Goal: Check status: Check status

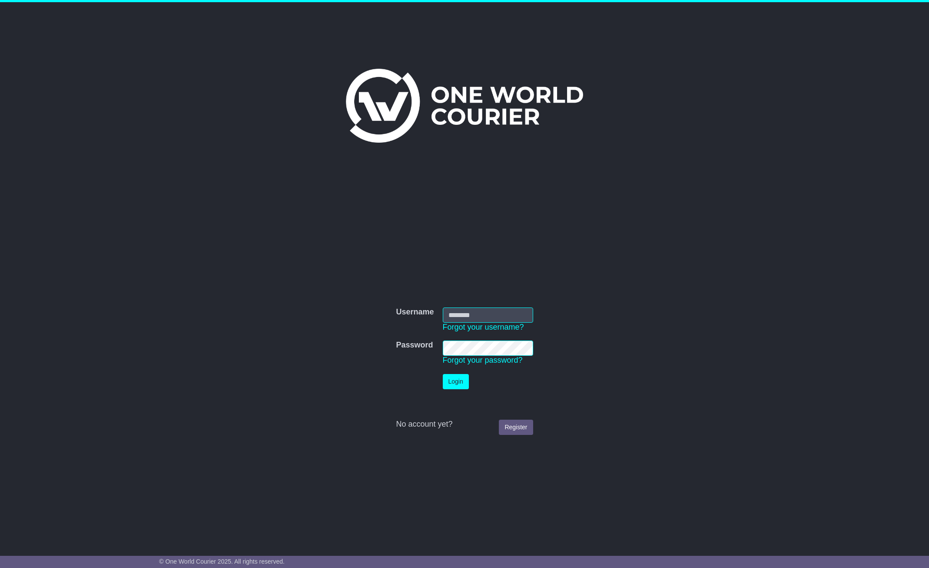
type input "******"
click at [461, 377] on button "Login" at bounding box center [456, 381] width 26 height 15
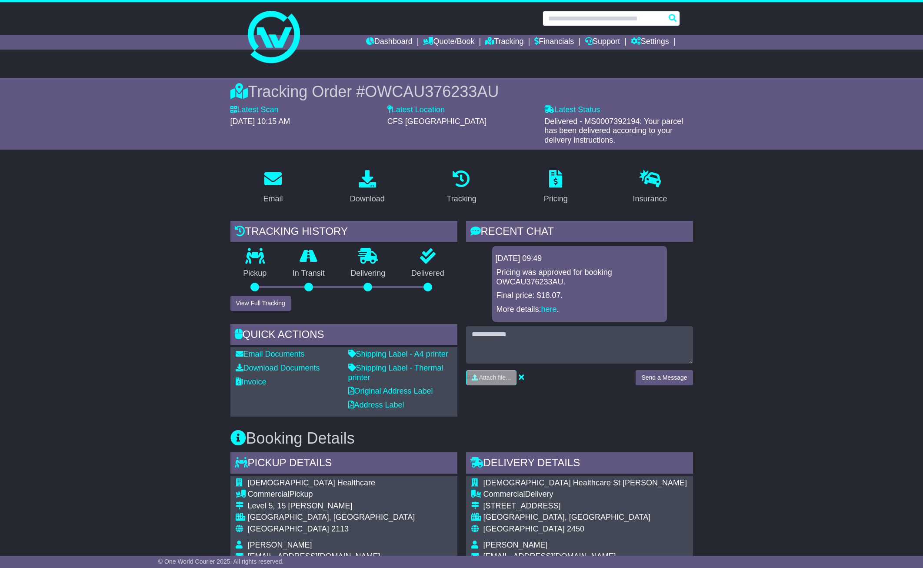
click at [625, 17] on input "text" at bounding box center [610, 18] width 137 height 15
paste input "**********"
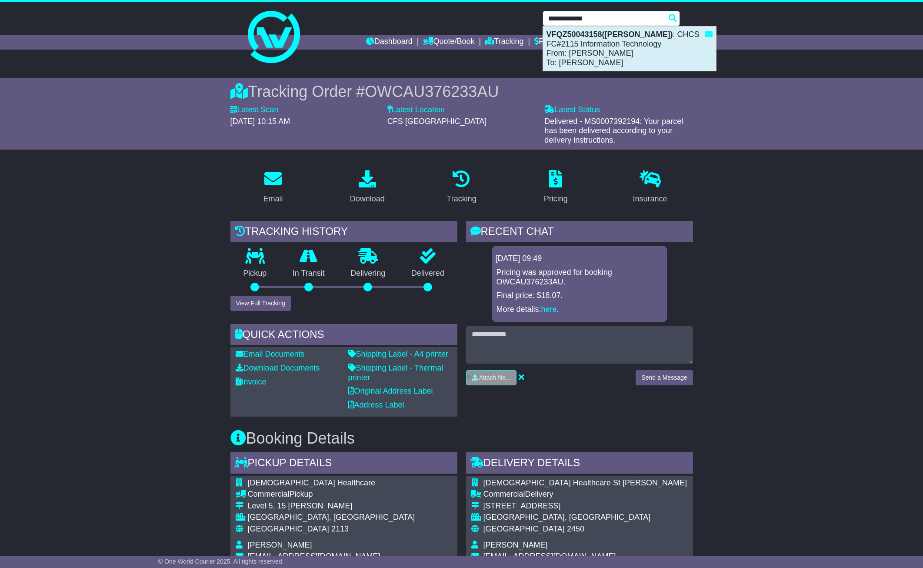
click at [630, 37] on strong "VFQZ50043158([PERSON_NAME])" at bounding box center [609, 34] width 126 height 9
type input "**********"
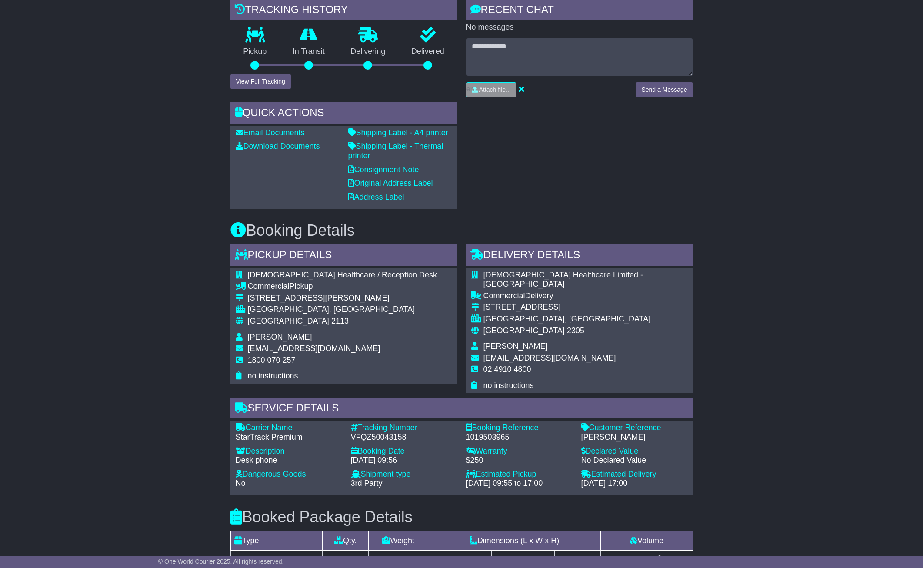
scroll to position [217, 0]
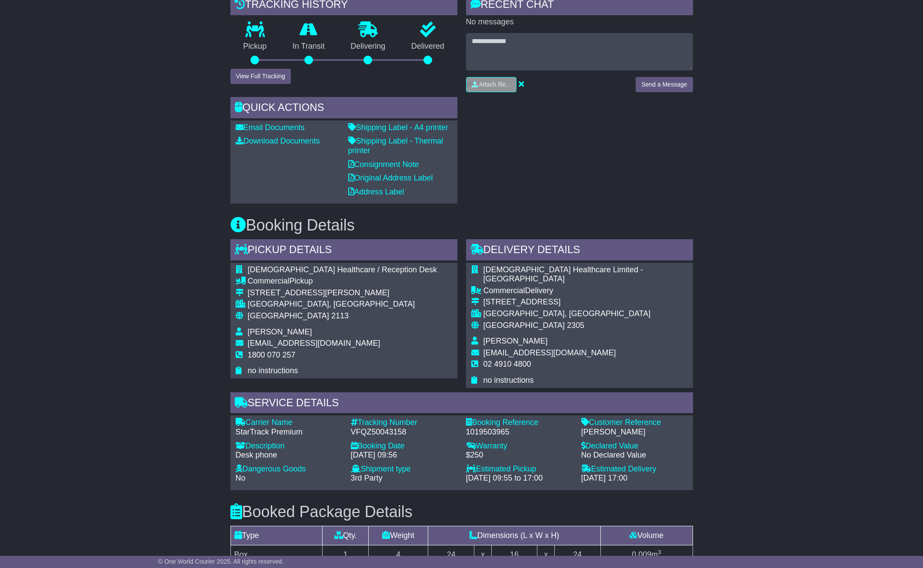
click at [262, 84] on div "Tracking history Pickup In Transit Problem Unknown Delivering Delivered View Fu…" at bounding box center [344, 98] width 236 height 209
click at [262, 75] on button "View Full Tracking" at bounding box center [260, 76] width 60 height 15
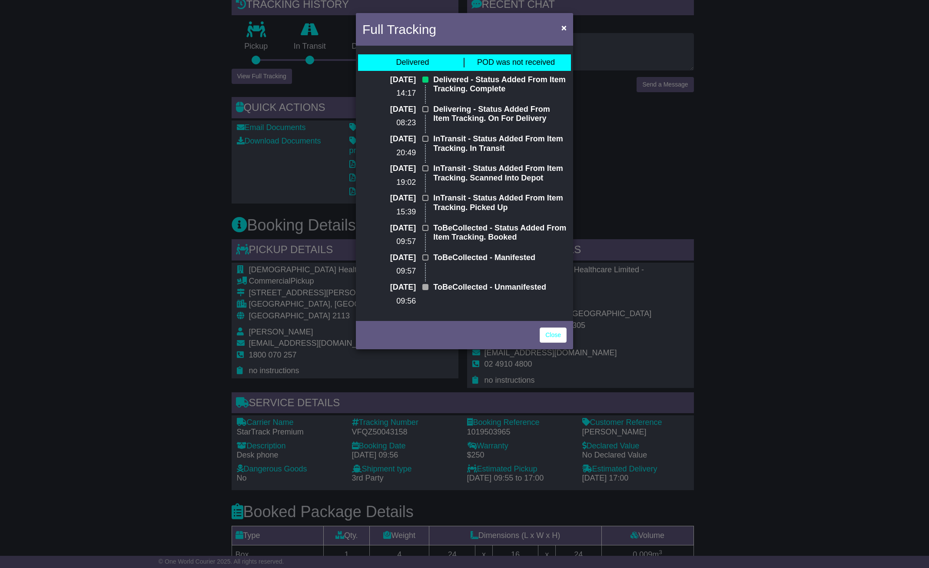
click at [797, 269] on div "Full Tracking × Delivered POD was not received 25 Aug 2025 14:17 Delivered - St…" at bounding box center [464, 284] width 929 height 568
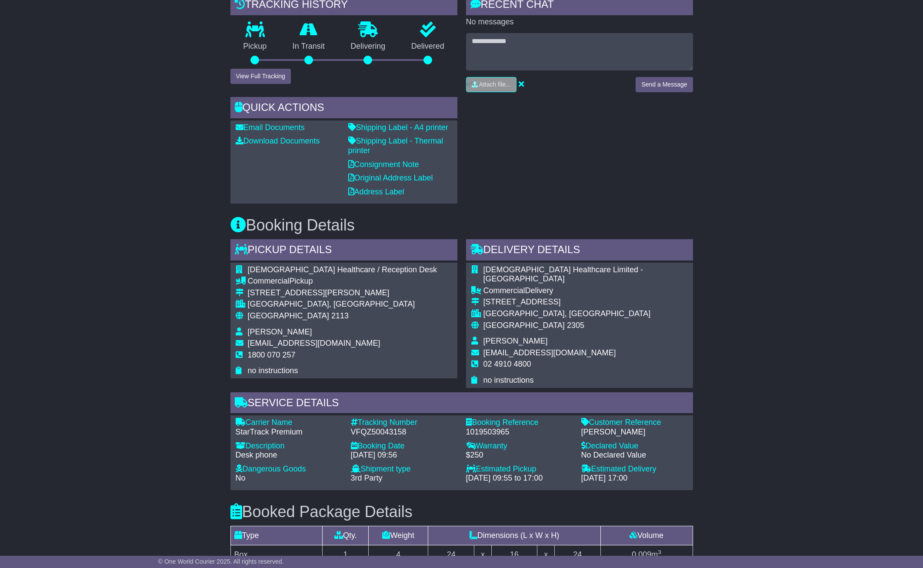
drag, startPoint x: 820, startPoint y: 160, endPoint x: 704, endPoint y: 157, distance: 115.6
click at [820, 160] on div "Email Download Tracking Pricing Insurance" at bounding box center [461, 378] width 923 height 885
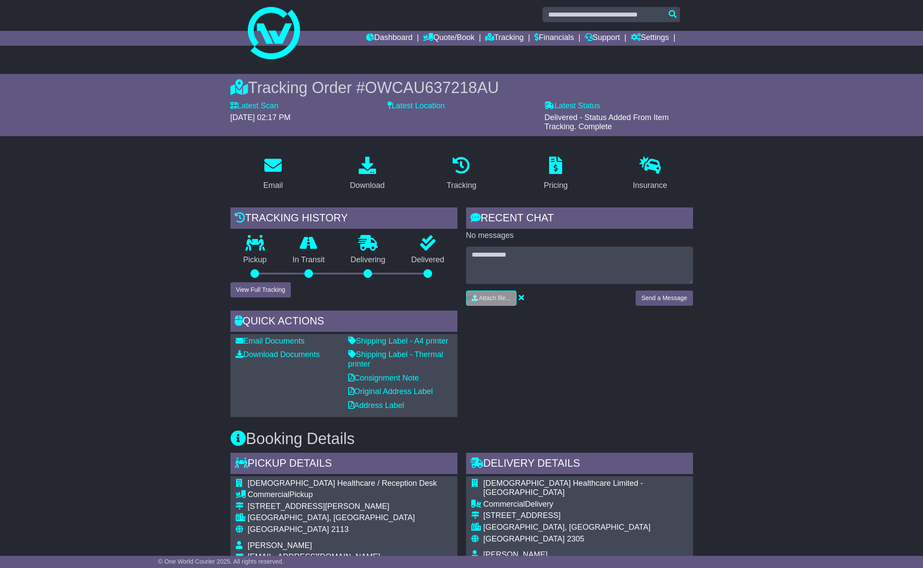
scroll to position [0, 0]
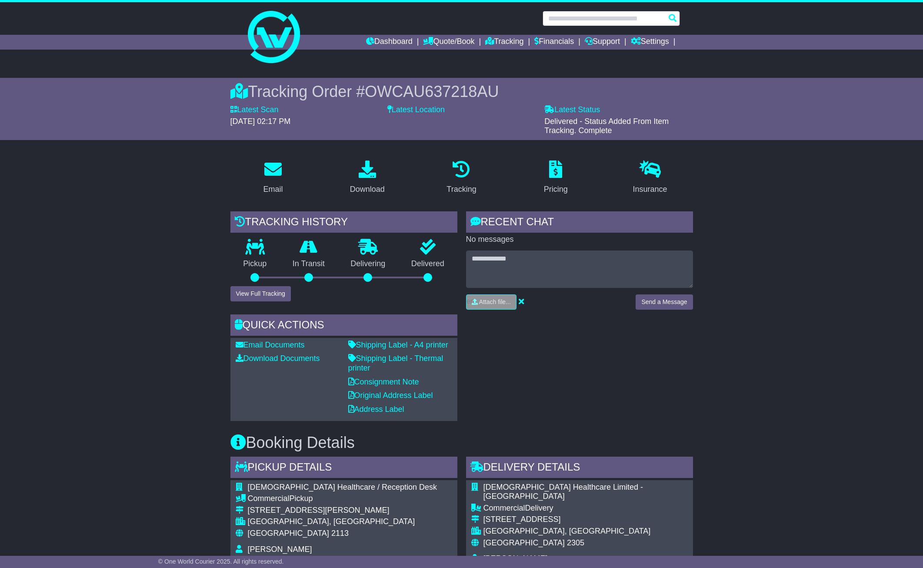
click at [601, 20] on input "text" at bounding box center [610, 18] width 137 height 15
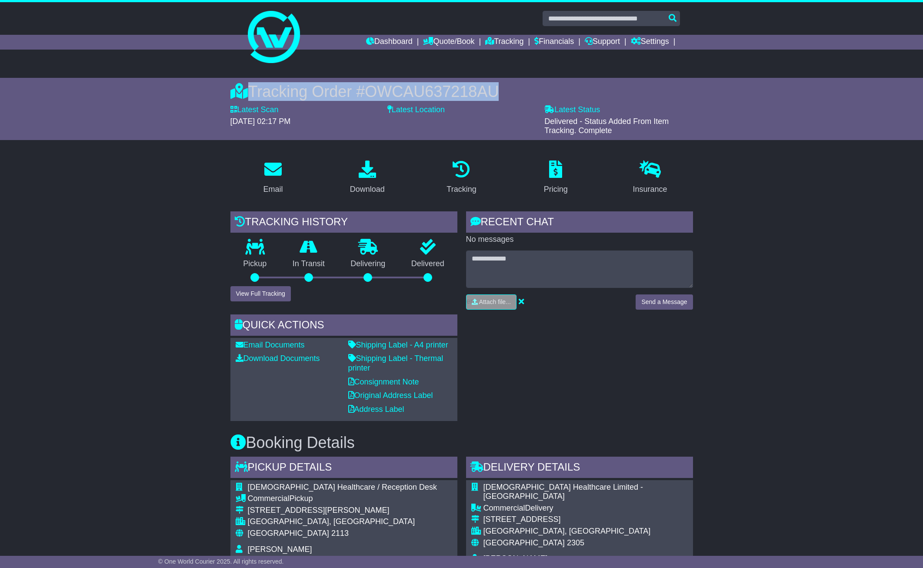
drag, startPoint x: 497, startPoint y: 89, endPoint x: 249, endPoint y: 89, distance: 247.7
click at [249, 89] on div "Tracking Order # OWCAU637218AU" at bounding box center [461, 91] width 462 height 19
copy div "Tracking Order # OWCAU637218AU"
